Goal: Check status: Check status

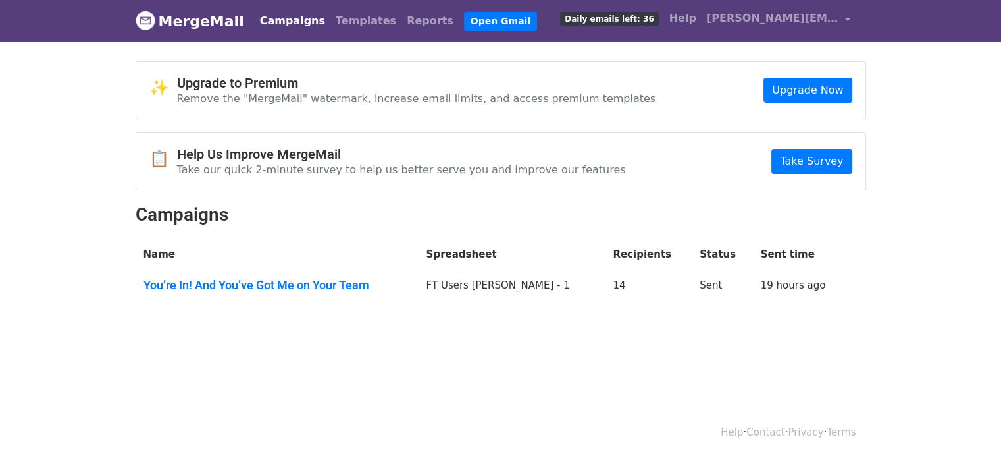
click at [263, 275] on td "You’re In! And You’ve Got Me on Your Team" at bounding box center [277, 288] width 283 height 36
click at [263, 282] on link "You’re In! And You’ve Got Me on Your Team" at bounding box center [277, 285] width 267 height 14
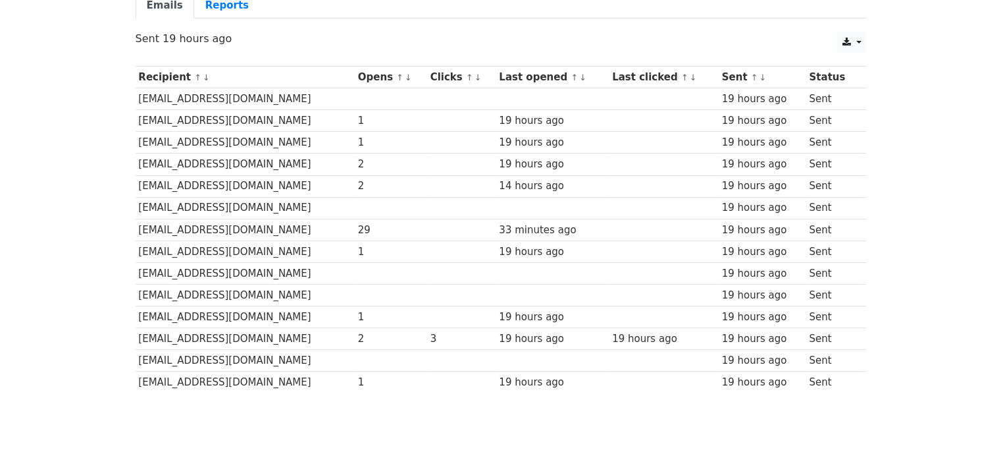
scroll to position [66, 0]
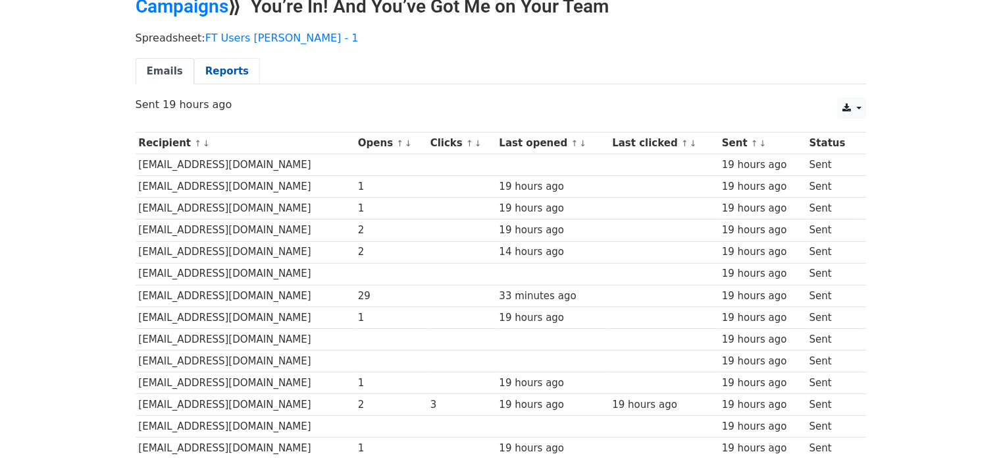
click at [237, 74] on link "Reports" at bounding box center [227, 71] width 66 height 27
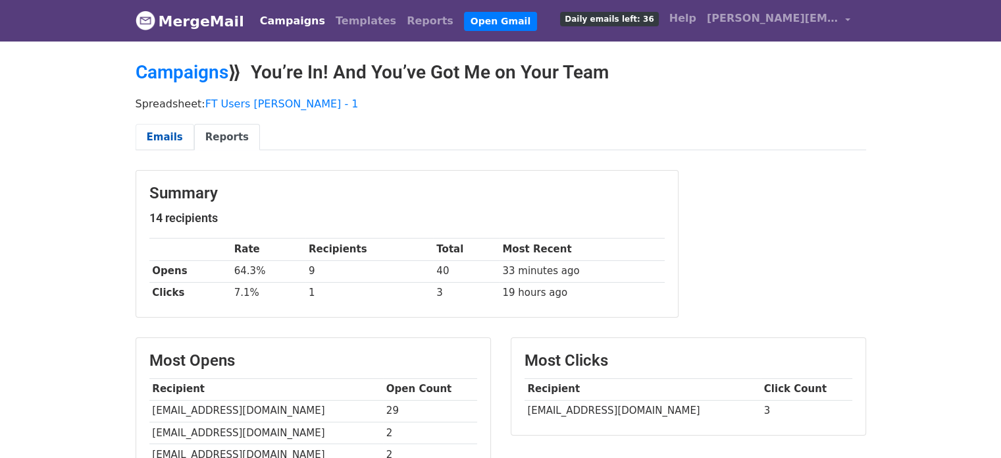
click at [155, 144] on link "Emails" at bounding box center [165, 137] width 59 height 27
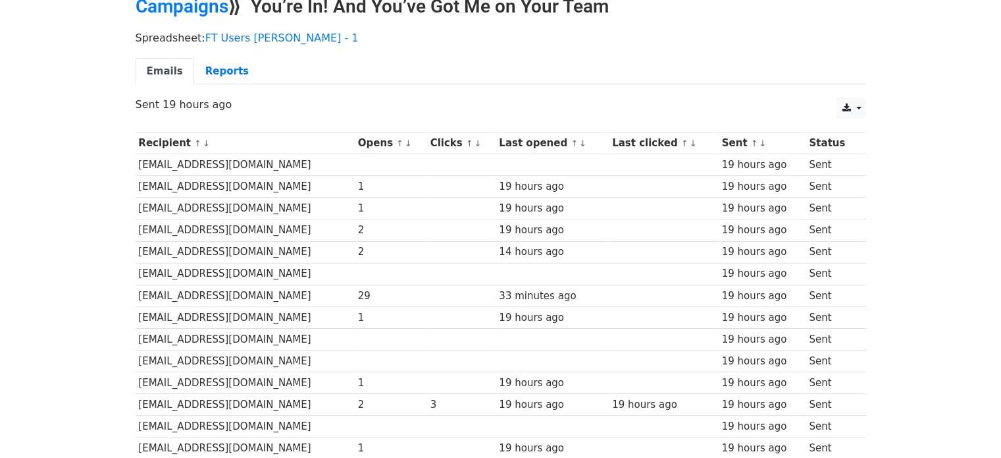
scroll to position [132, 0]
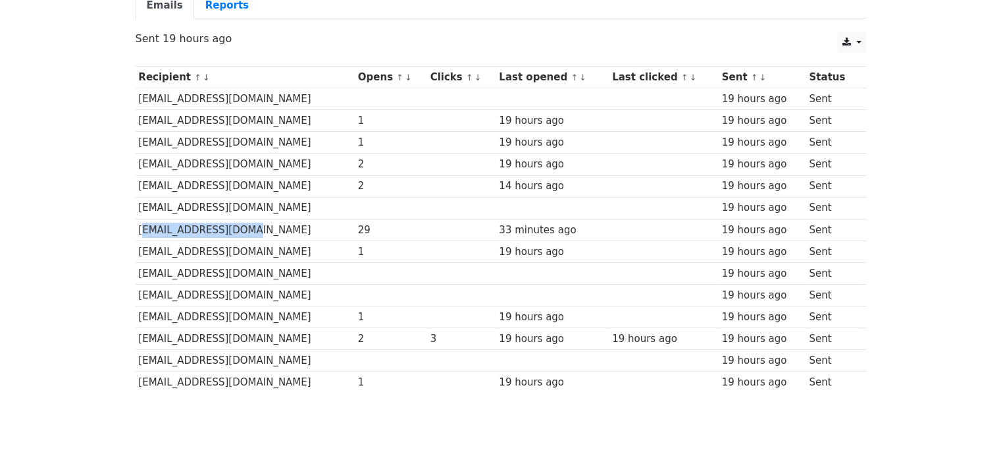
drag, startPoint x: 140, startPoint y: 225, endPoint x: 229, endPoint y: 223, distance: 89.6
click at [229, 223] on td "joethypil@gmail.com" at bounding box center [245, 230] width 219 height 22
drag, startPoint x: 355, startPoint y: 225, endPoint x: 369, endPoint y: 221, distance: 14.4
click at [369, 223] on div "29" at bounding box center [391, 230] width 66 height 15
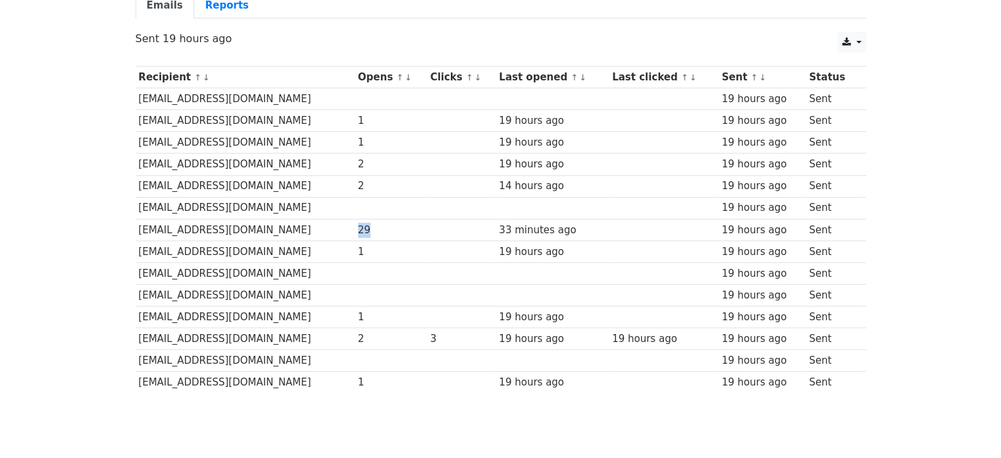
click at [358, 226] on div "29" at bounding box center [391, 230] width 66 height 15
drag, startPoint x: 354, startPoint y: 226, endPoint x: 346, endPoint y: 227, distance: 7.3
click at [355, 227] on td "29" at bounding box center [391, 230] width 72 height 22
drag, startPoint x: 357, startPoint y: 227, endPoint x: 365, endPoint y: 227, distance: 7.2
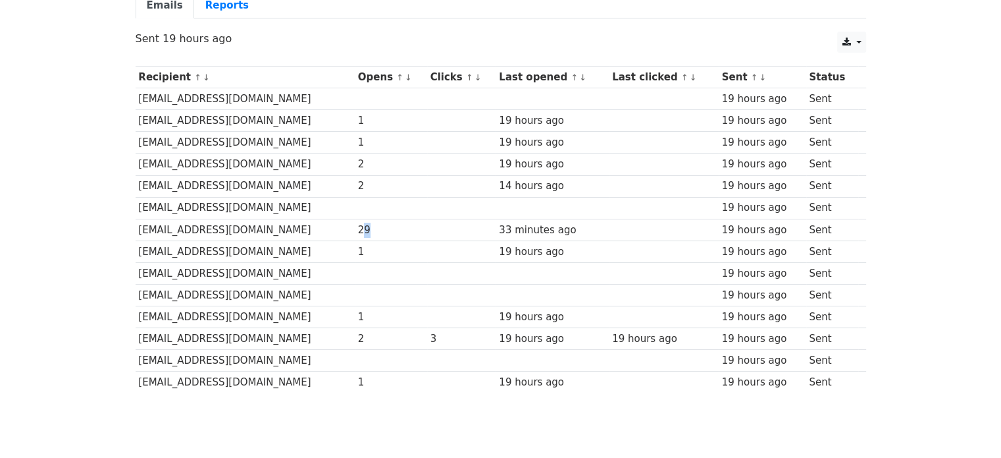
click at [365, 227] on div "29" at bounding box center [391, 230] width 66 height 15
